Goal: Information Seeking & Learning: Check status

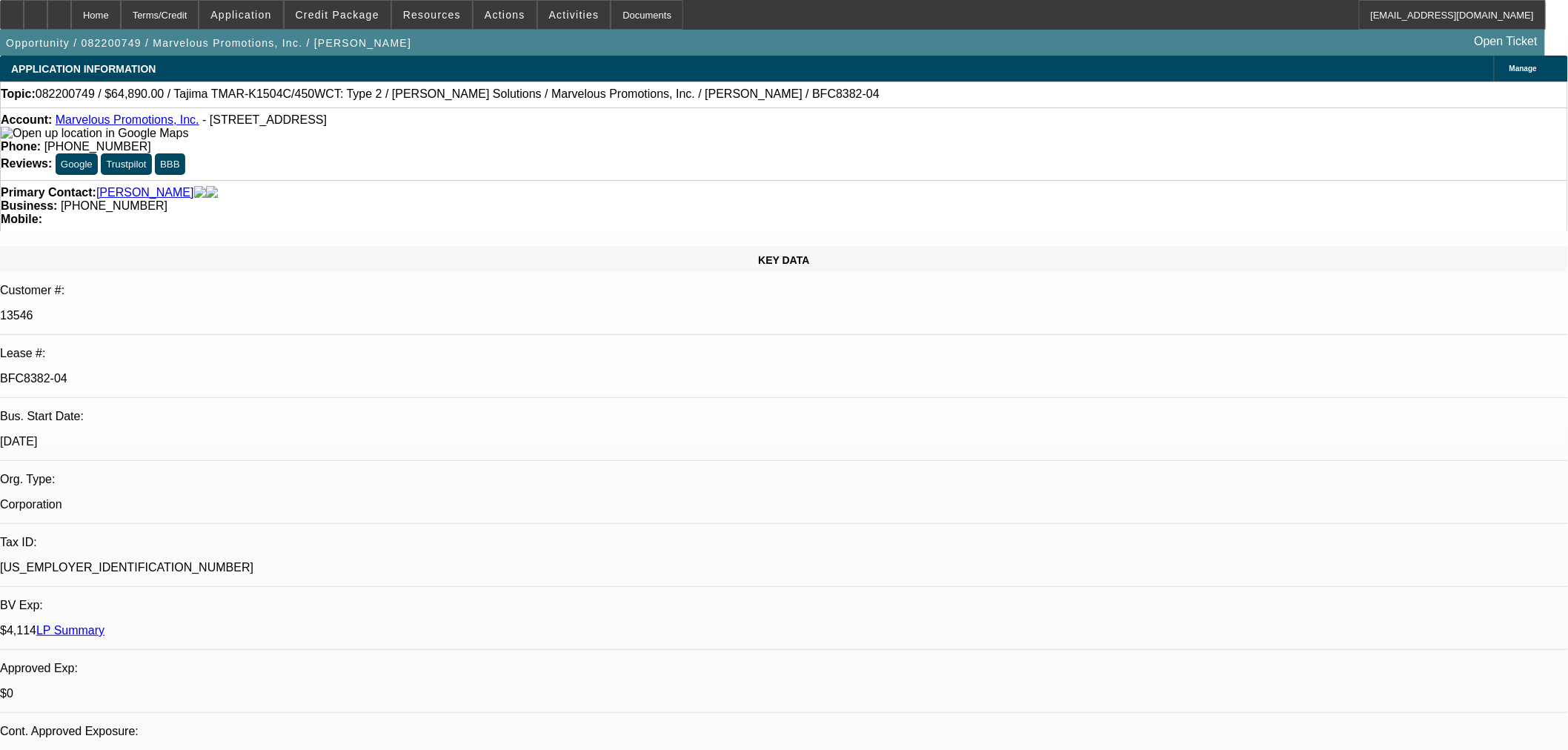
select select "0"
select select "2"
select select "0"
select select "6"
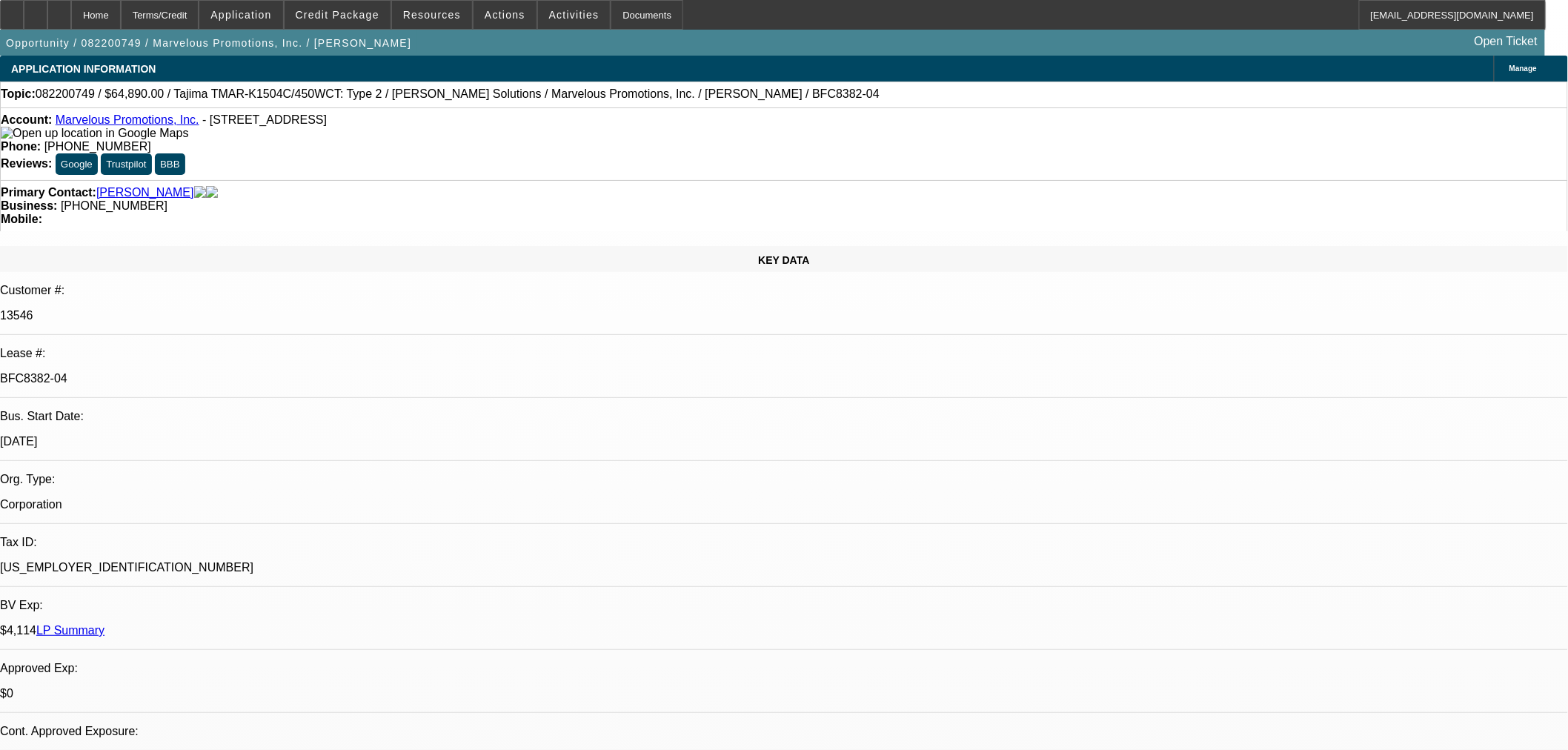
select select "0"
select select "2"
select select "0.1"
select select "4"
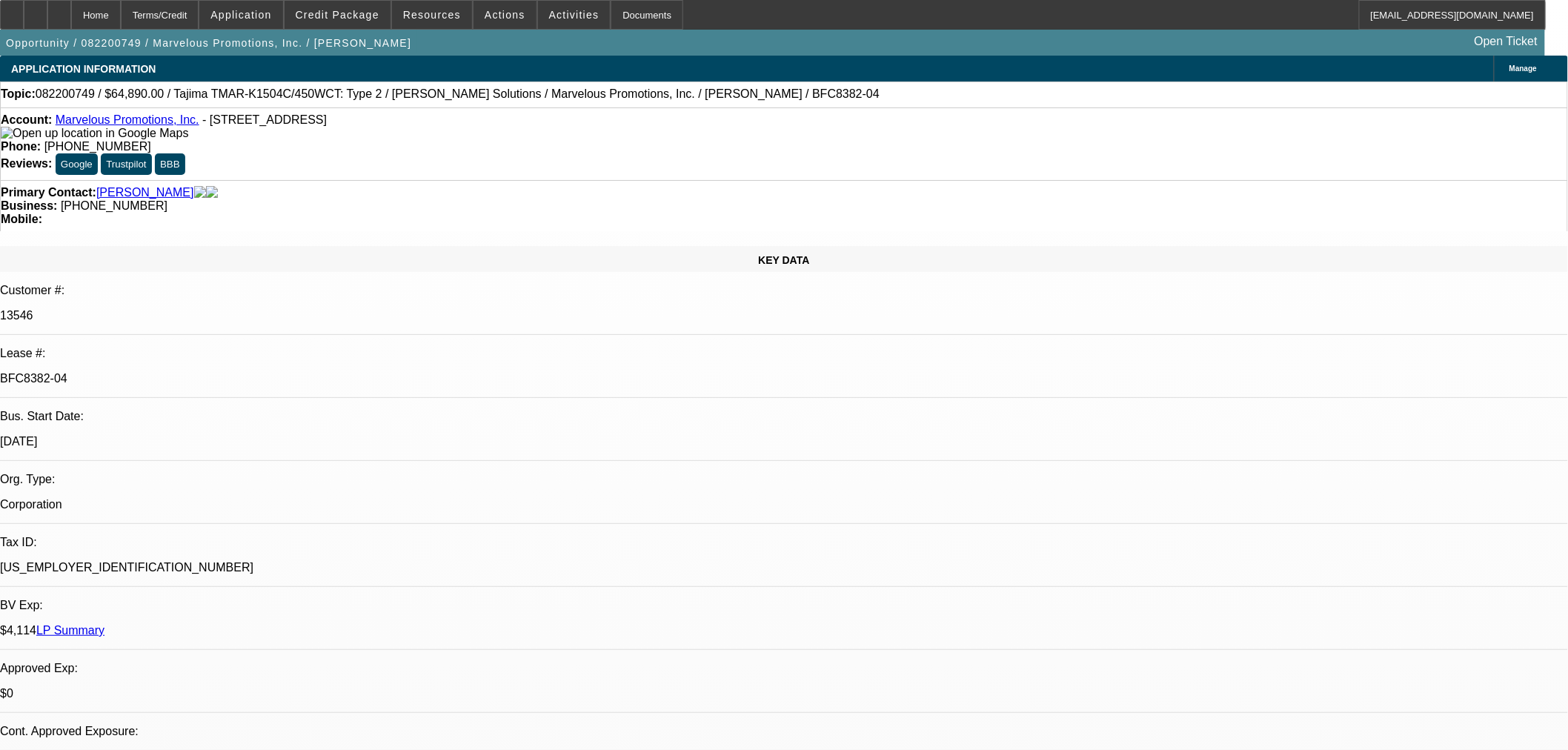
select select "0"
select select "2"
select select "0.1"
select select "4"
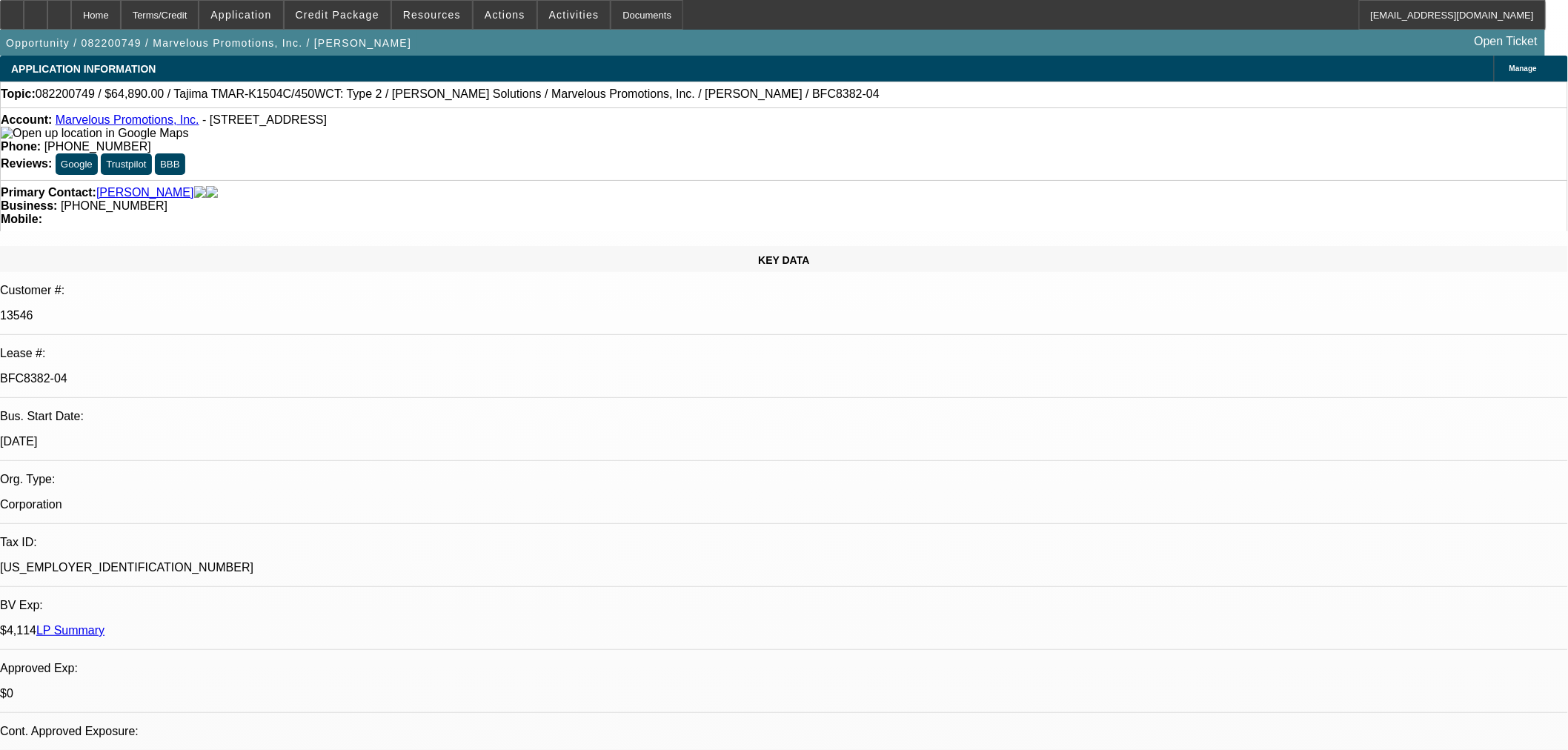
select select "0"
select select "6"
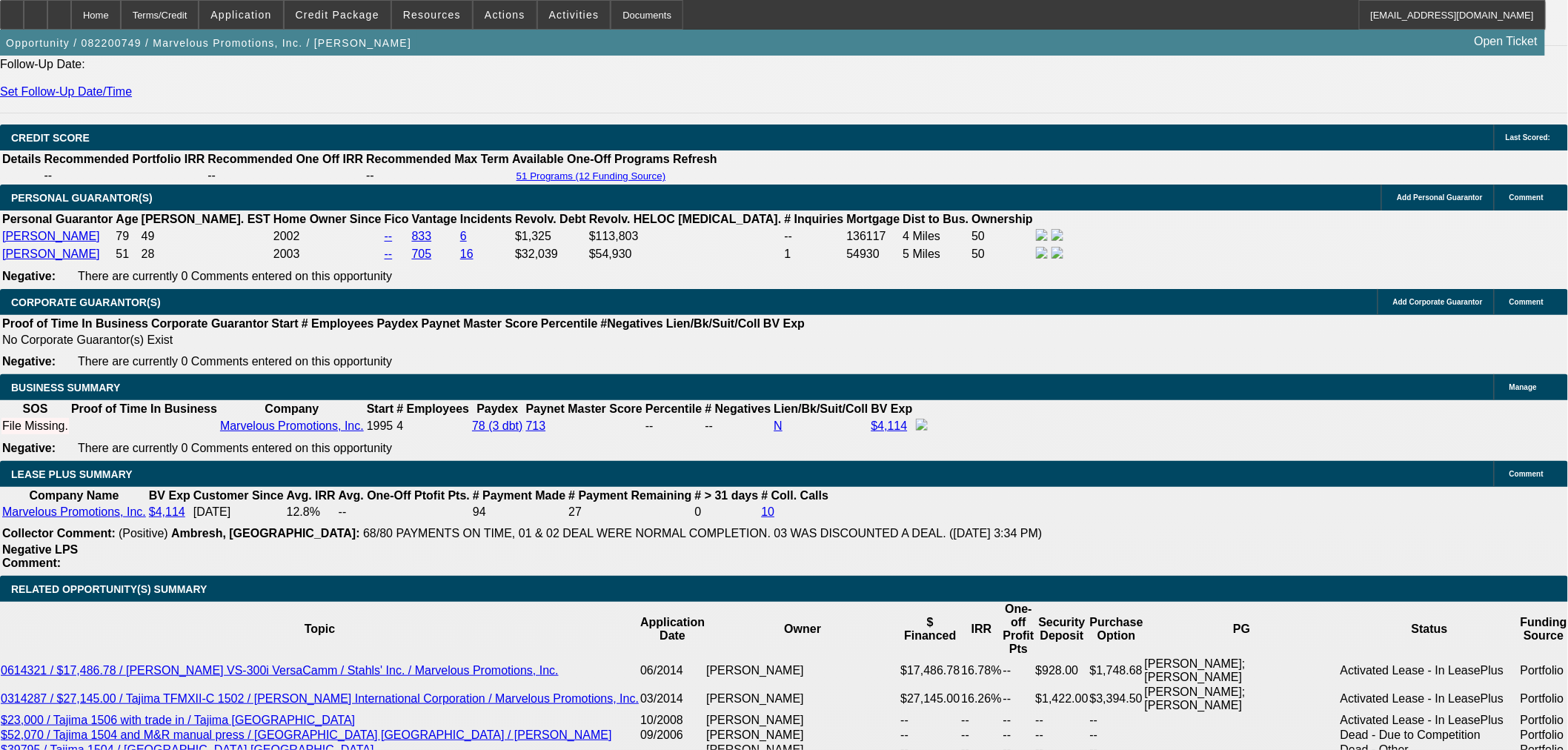
scroll to position [2058, 0]
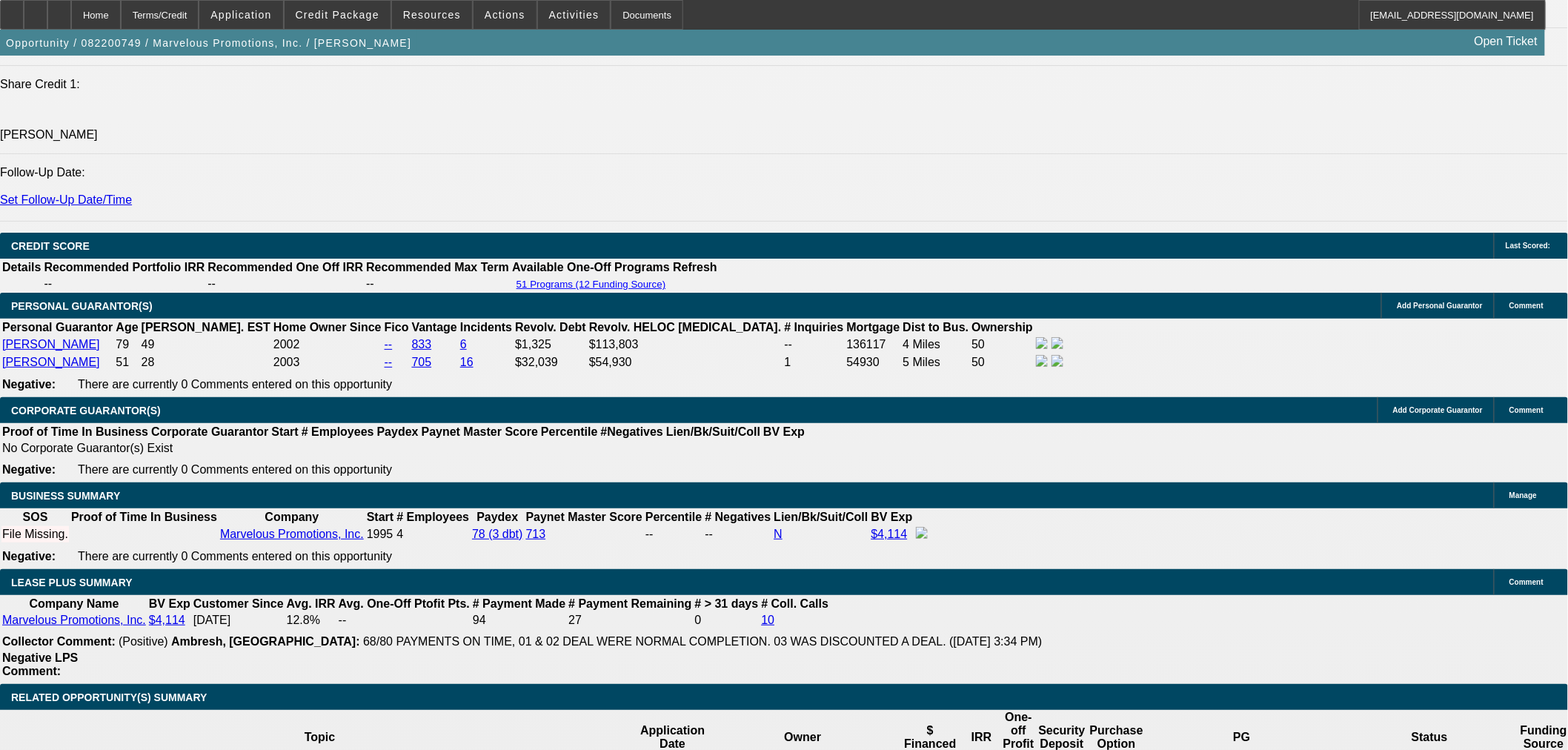
drag, startPoint x: 514, startPoint y: 468, endPoint x: 552, endPoint y: 470, distance: 38.1
drag, startPoint x: 539, startPoint y: 470, endPoint x: 523, endPoint y: 471, distance: 16.0
drag, startPoint x: 523, startPoint y: 471, endPoint x: 542, endPoint y: 471, distance: 19.0
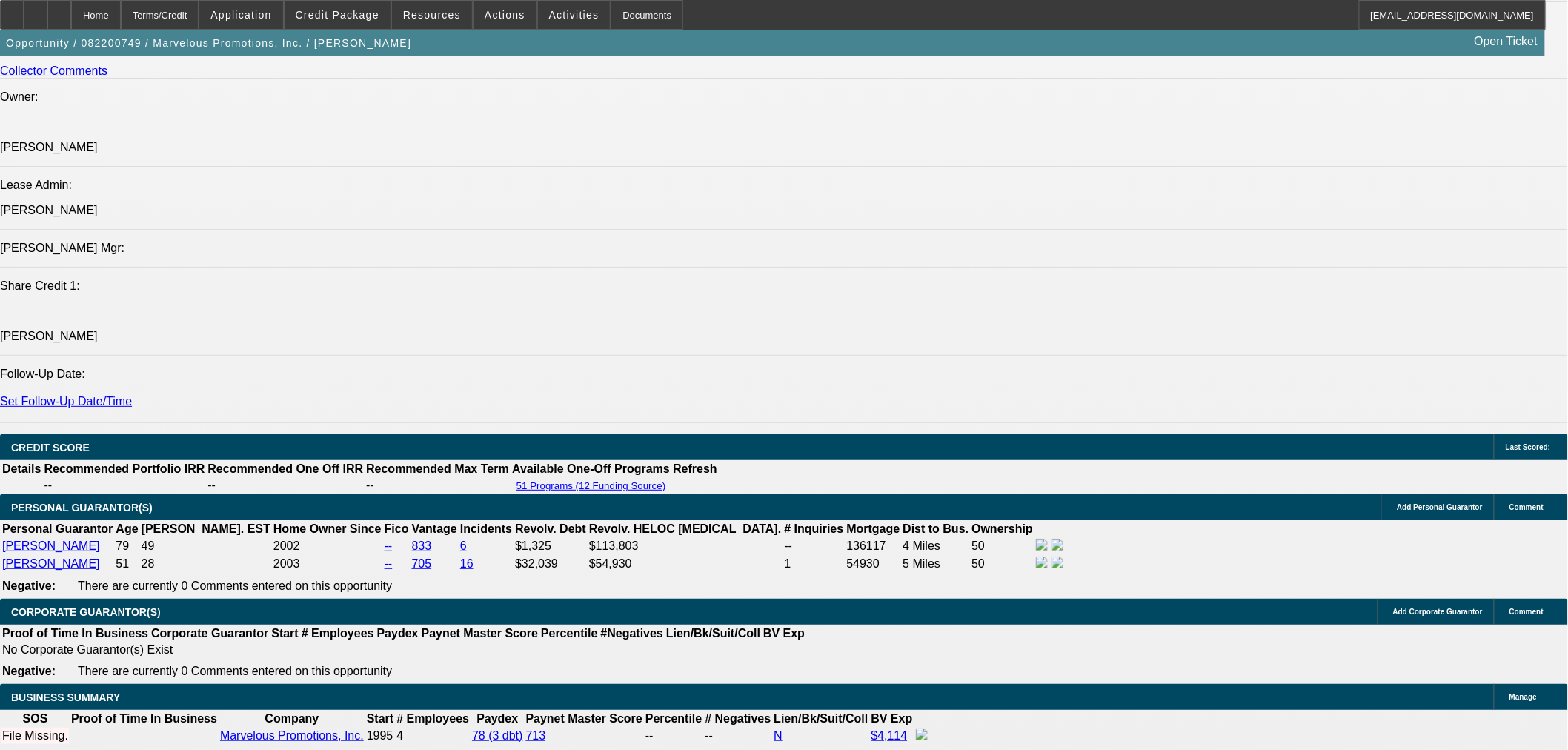
scroll to position [494, 0]
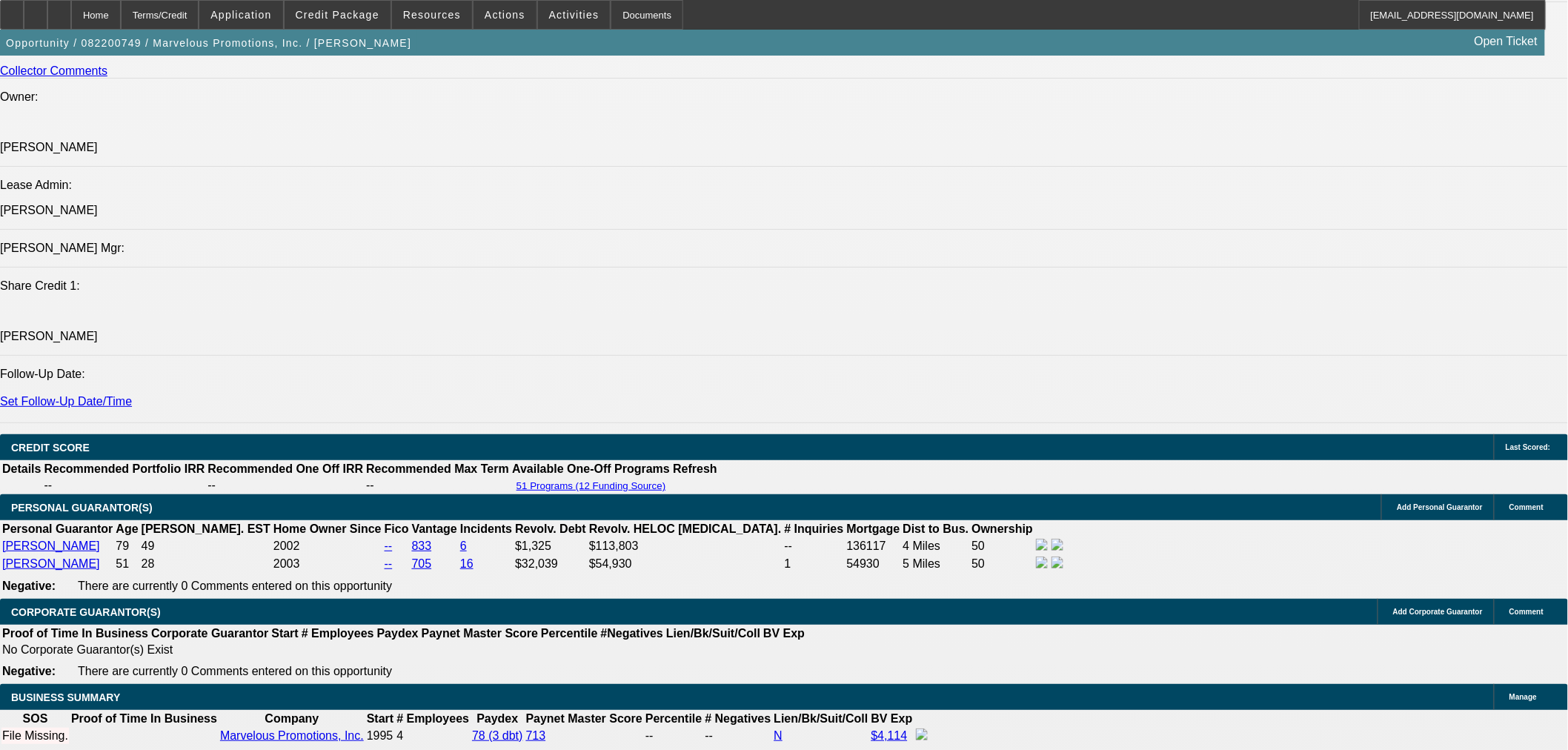
scroll to position [1483, 0]
drag, startPoint x: 1238, startPoint y: 268, endPoint x: 1228, endPoint y: 304, distance: 37.4
